Goal: Task Accomplishment & Management: Use online tool/utility

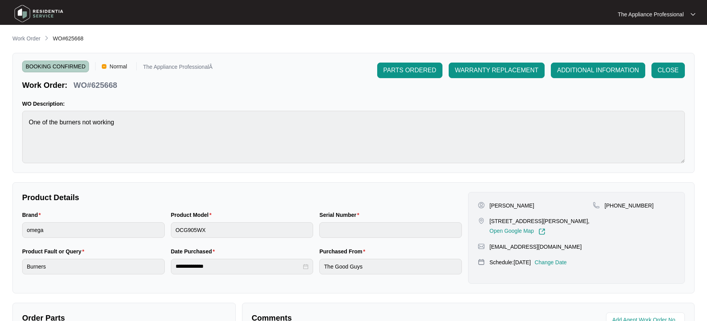
click at [29, 14] on img at bounding box center [39, 13] width 54 height 23
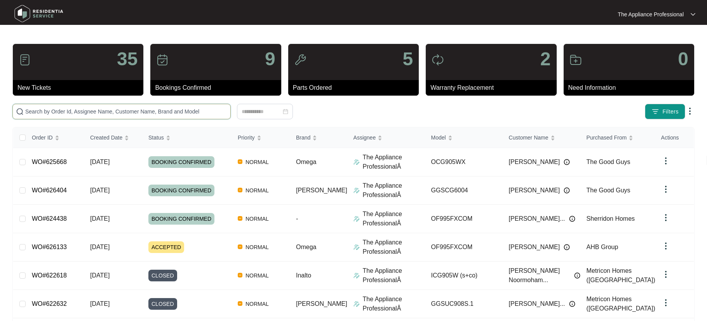
click at [90, 110] on input "text" at bounding box center [126, 111] width 202 height 9
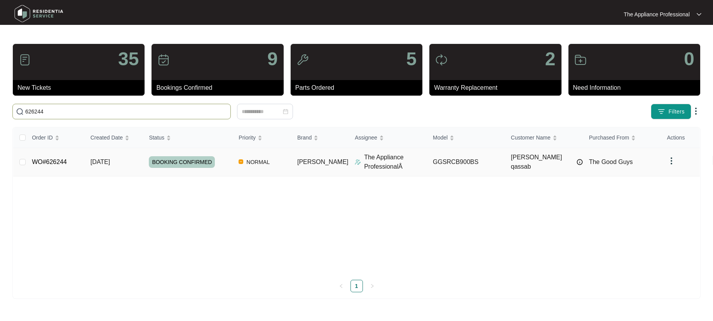
type input "626244"
click at [67, 162] on link "WO#626244" at bounding box center [49, 162] width 35 height 7
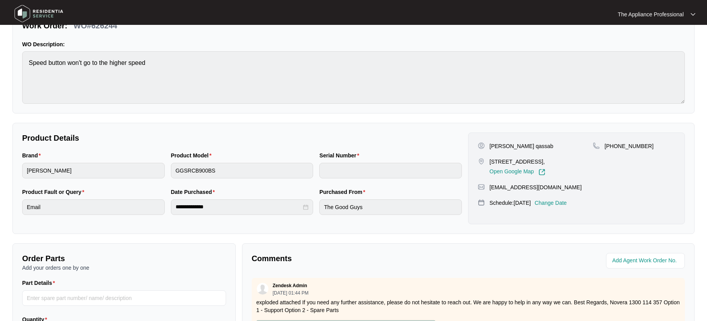
scroll to position [194, 0]
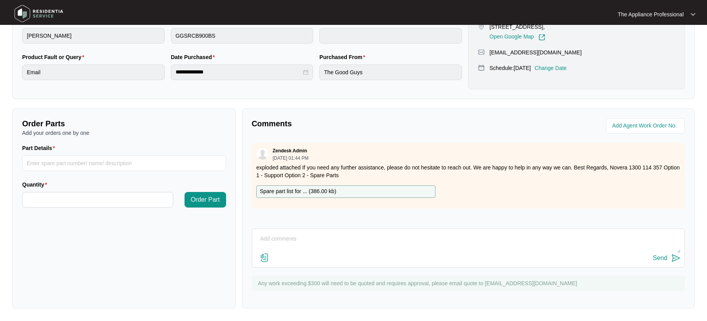
click at [290, 236] on textarea at bounding box center [468, 243] width 425 height 20
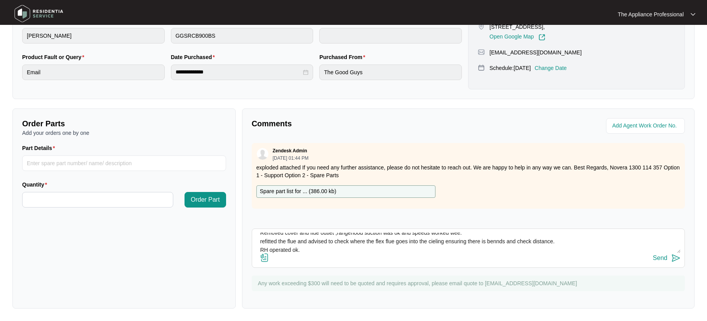
scroll to position [14, 0]
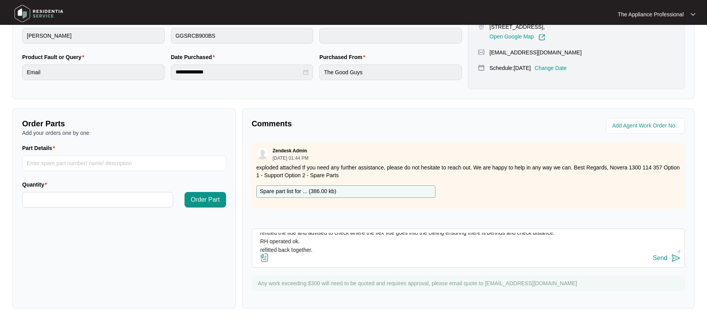
type textarea "Removed cover and flue outlet ,rangehood suction was ok and speeds worked wee. …"
click at [674, 258] on img at bounding box center [676, 257] width 9 height 9
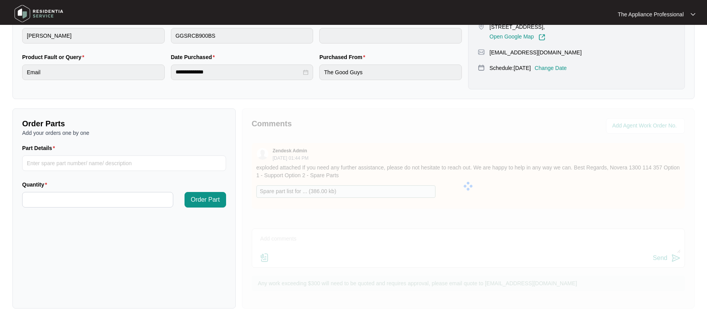
scroll to position [0, 0]
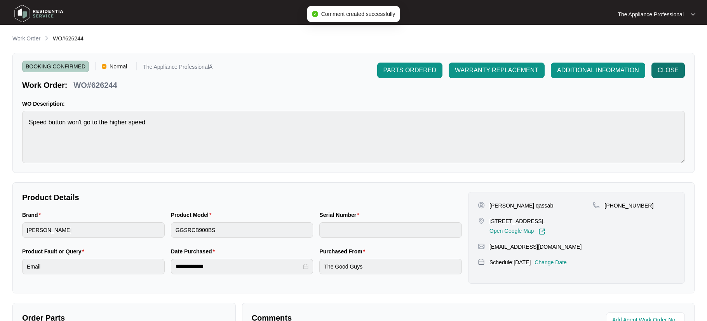
click at [669, 69] on span "CLOSE" at bounding box center [668, 70] width 21 height 9
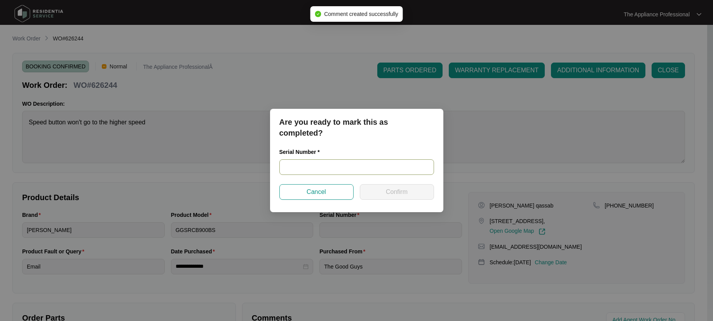
click at [331, 164] on input "text" at bounding box center [356, 167] width 155 height 16
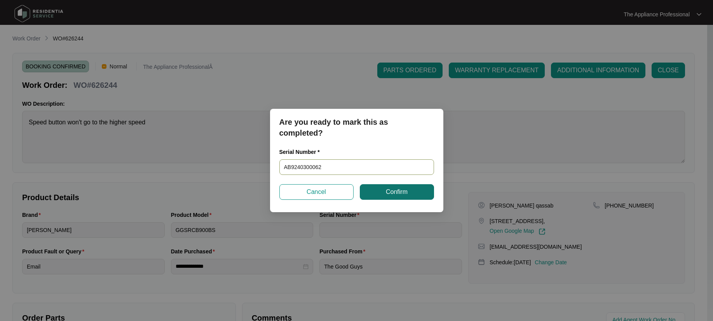
type input "AB9240300062"
click at [396, 189] on span "Confirm" at bounding box center [397, 191] width 22 height 9
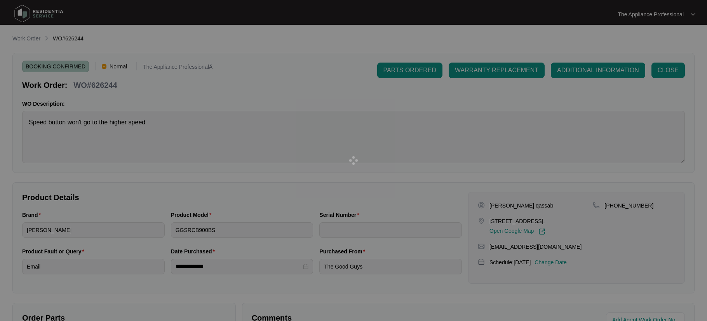
type input "AB9240300062"
